Goal: Find specific page/section: Find specific page/section

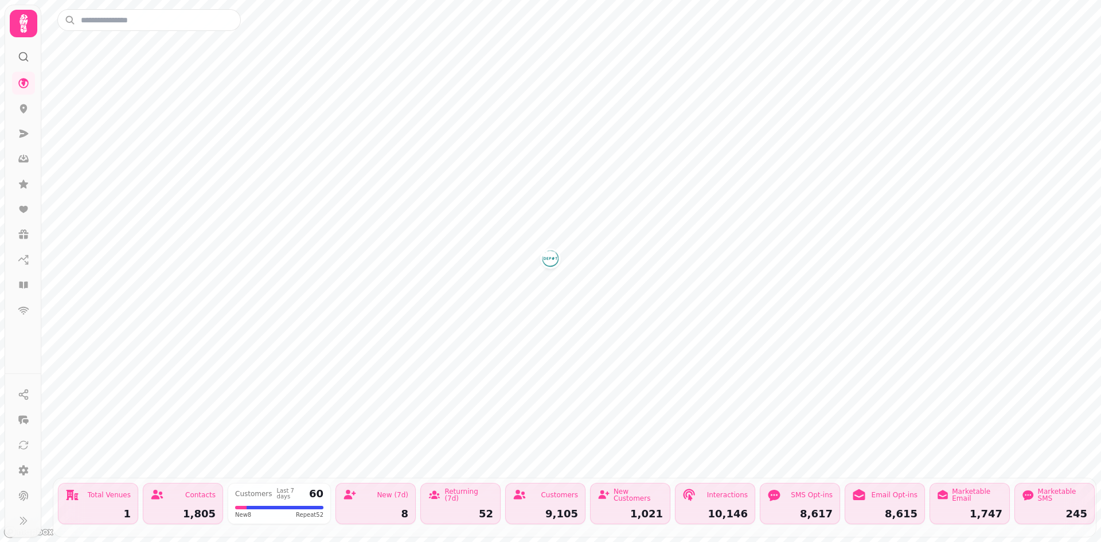
click at [34, 24] on icon at bounding box center [23, 23] width 23 height 23
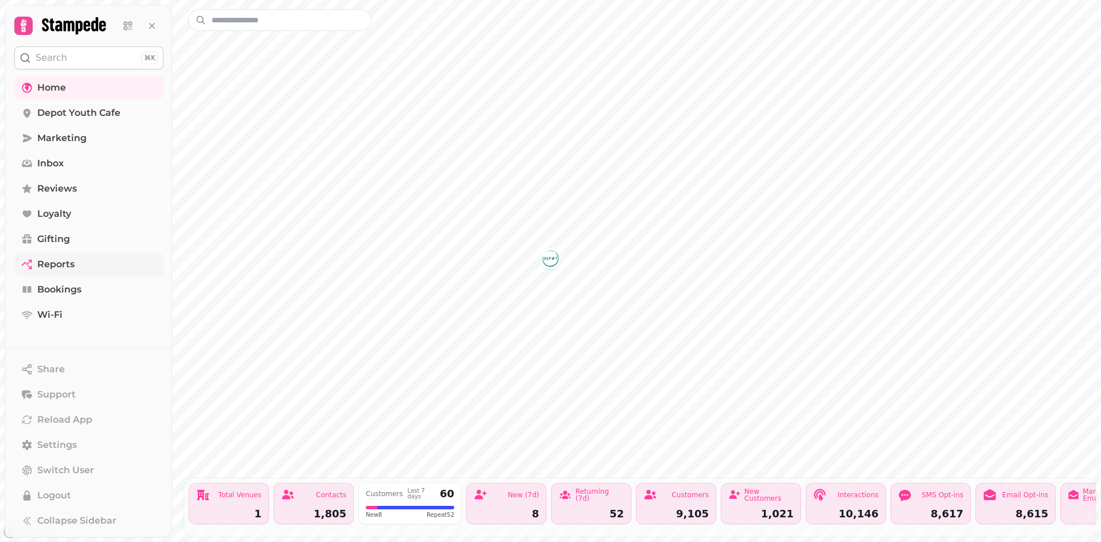
click at [64, 258] on span "Reports" at bounding box center [55, 265] width 37 height 14
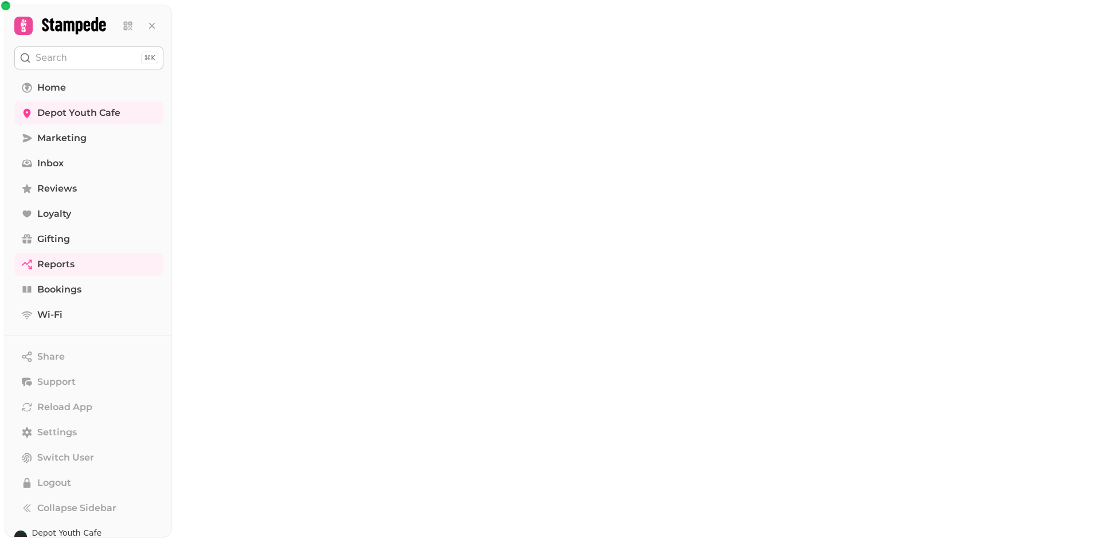
select select "**"
